Goal: Task Accomplishment & Management: Complete application form

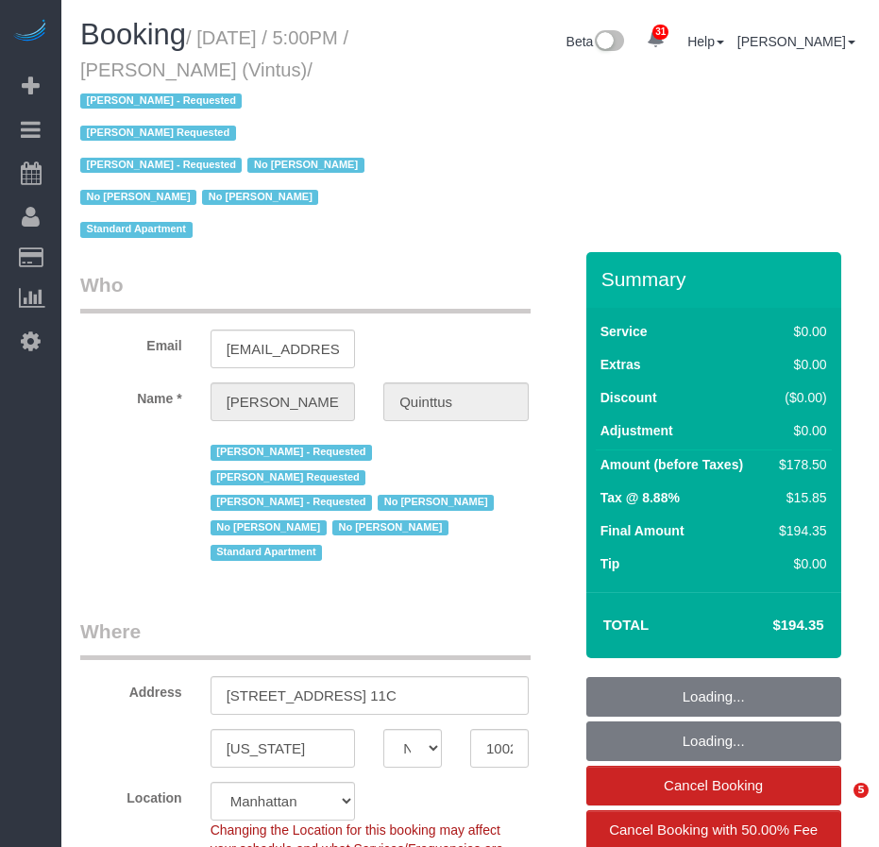
select select "NY"
select select "string:[GEOGRAPHIC_DATA]"
select select "string:stripe-pm_1Ja6tG4VGloSiKo7QF40GMO6"
select select "object:849"
select select "spot1"
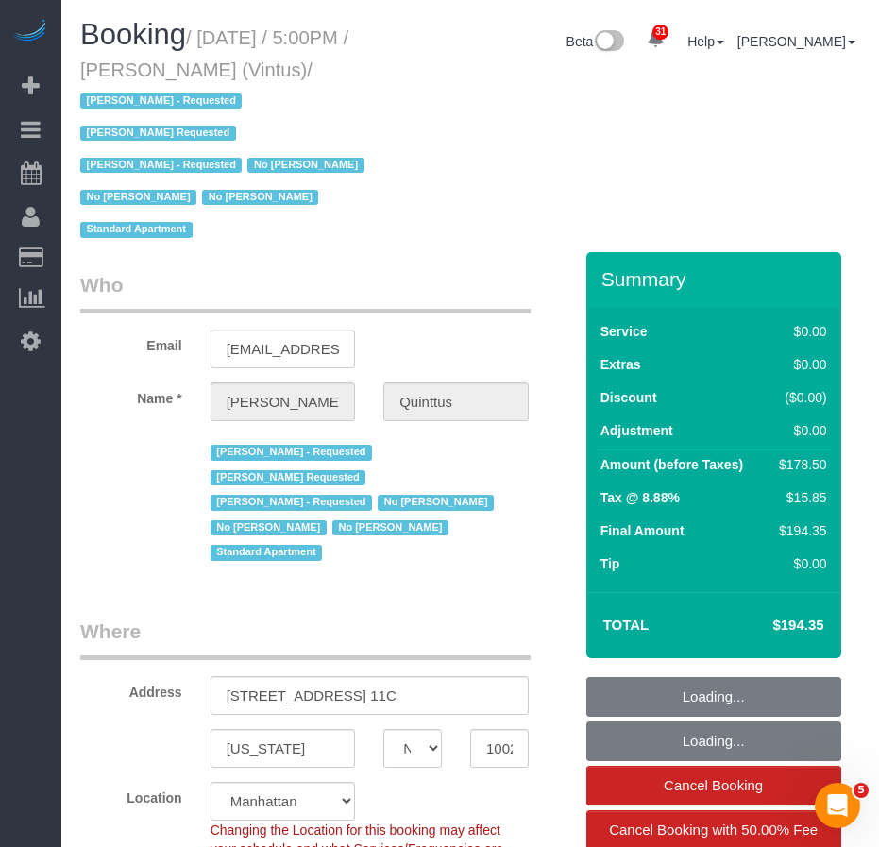
select select "number:57"
select select "number:75"
select select "number:15"
select select "number:6"
select select "number:21"
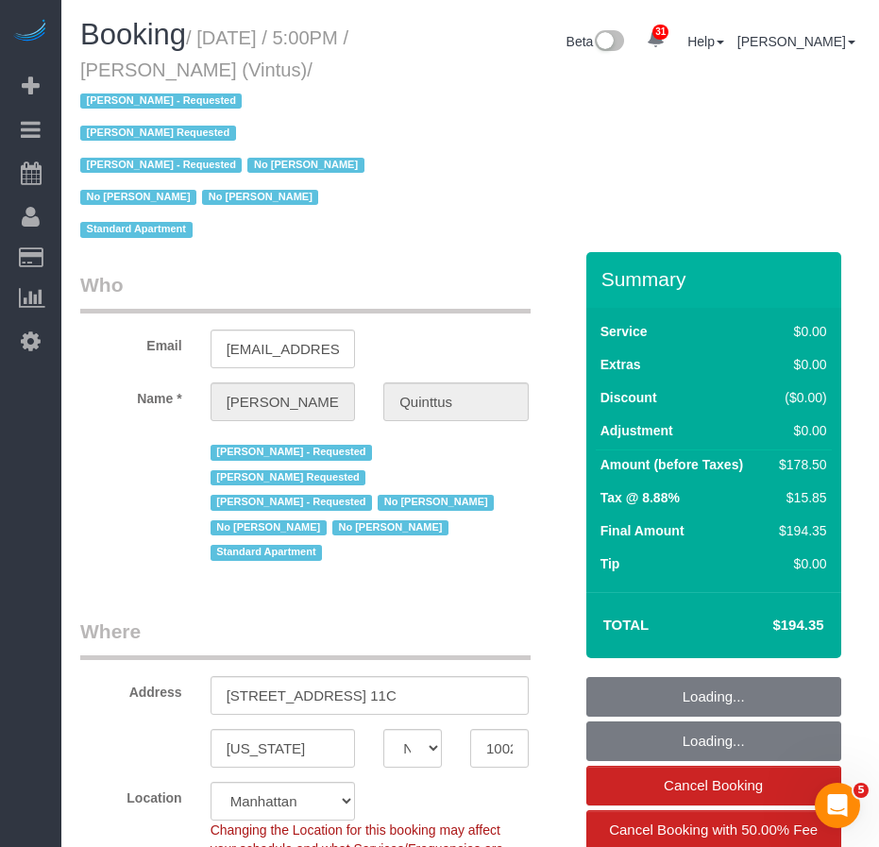
select select "object:1020"
select select "2"
